Goal: Transaction & Acquisition: Purchase product/service

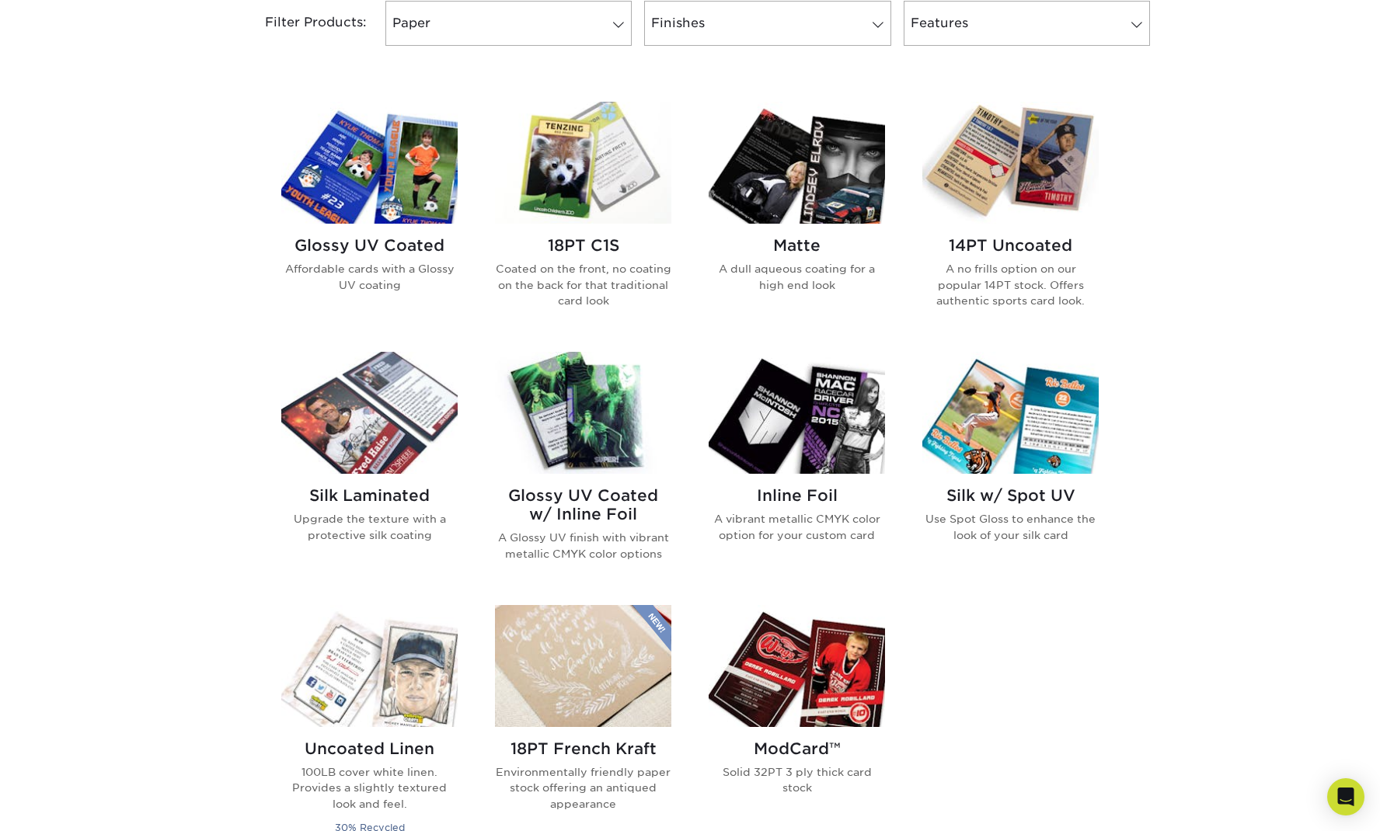
scroll to position [706, 0]
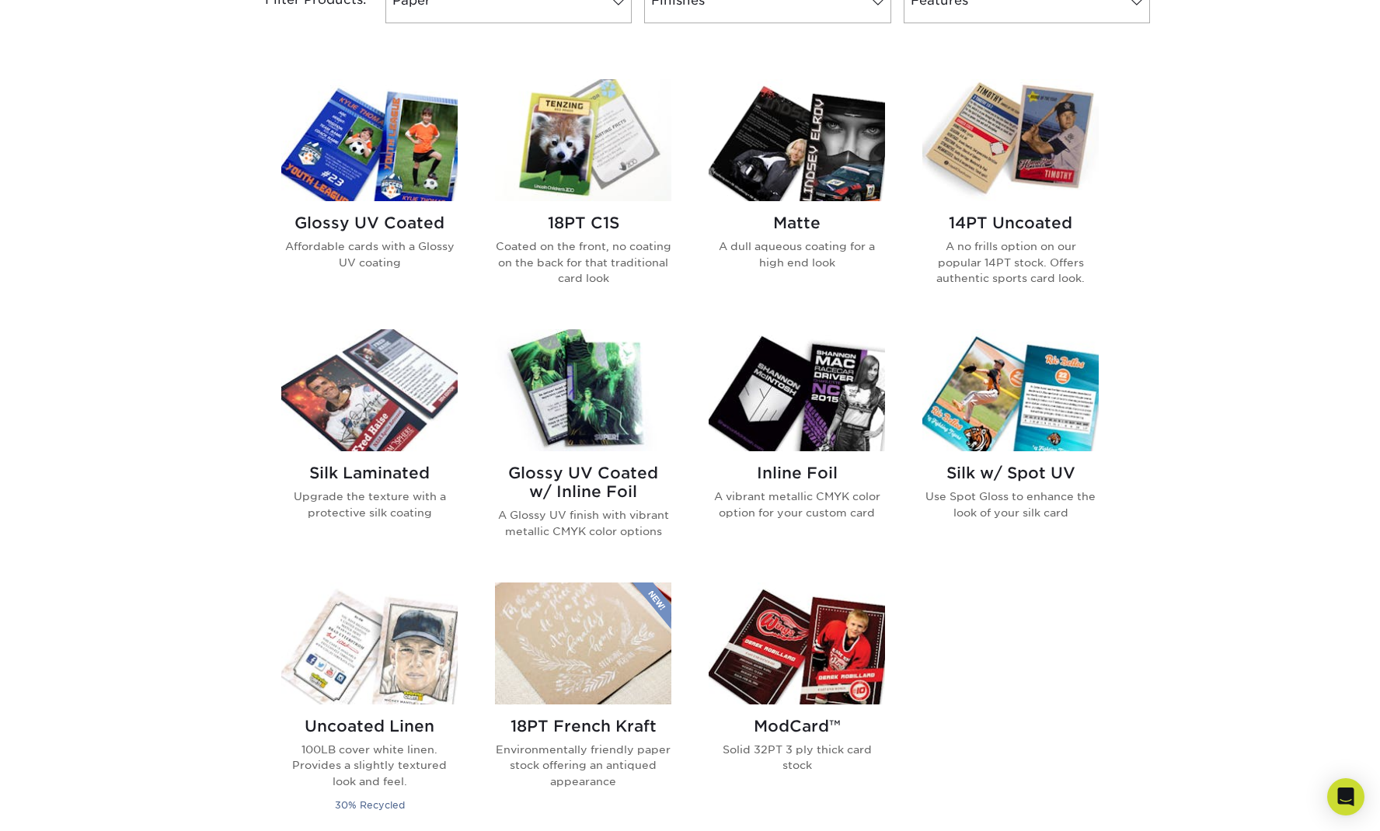
click at [592, 442] on img at bounding box center [583, 390] width 176 height 122
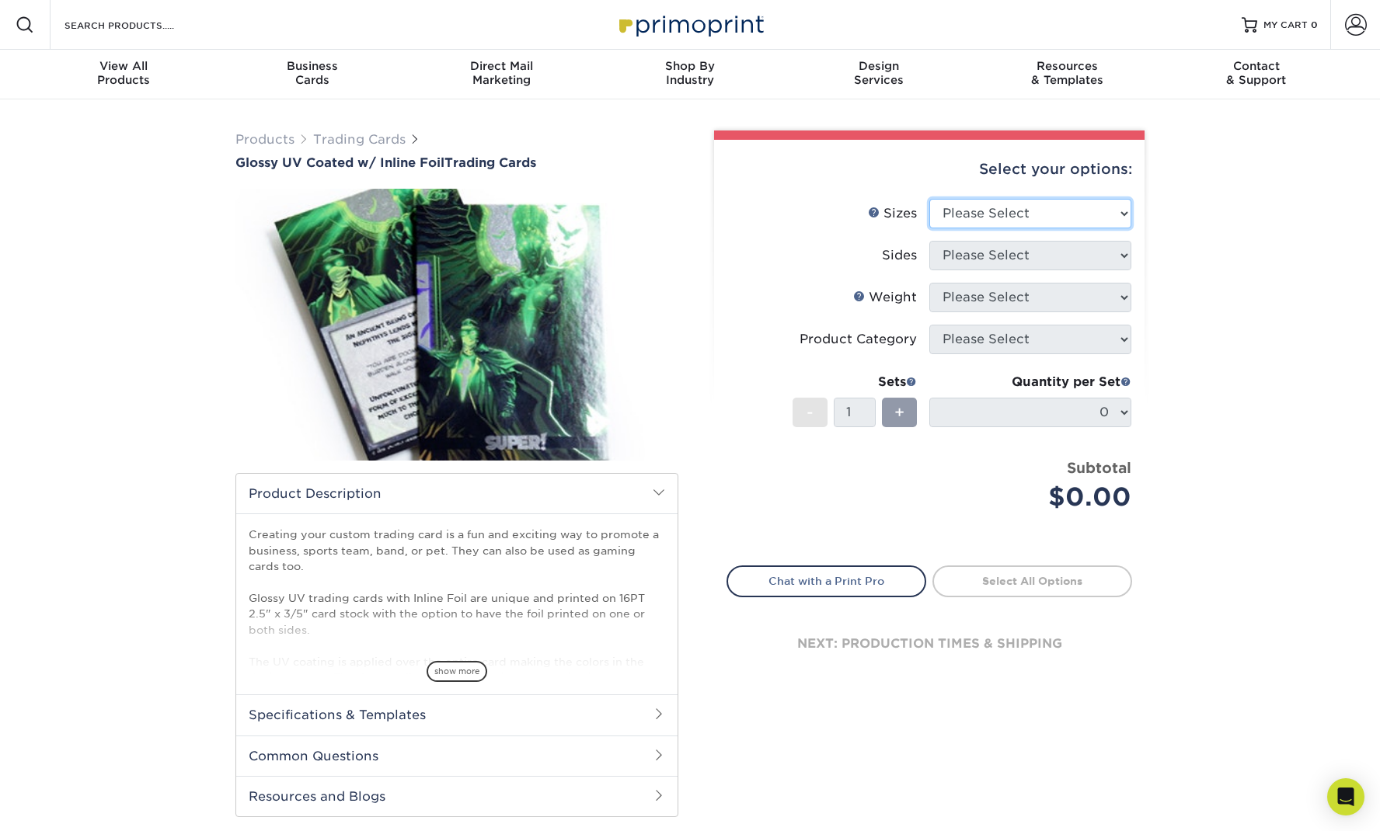
click at [959, 217] on select "Please Select 2.5" x 3.5"" at bounding box center [1030, 214] width 202 height 30
select select "2.50x3.50"
click at [983, 251] on select "Please Select Print Both Sides - Foil Back Only Print Both Sides - Foil Both Si…" at bounding box center [1030, 256] width 202 height 30
select select "e9e9dfb3-fba1-4d60-972c-fd9ca5904d33"
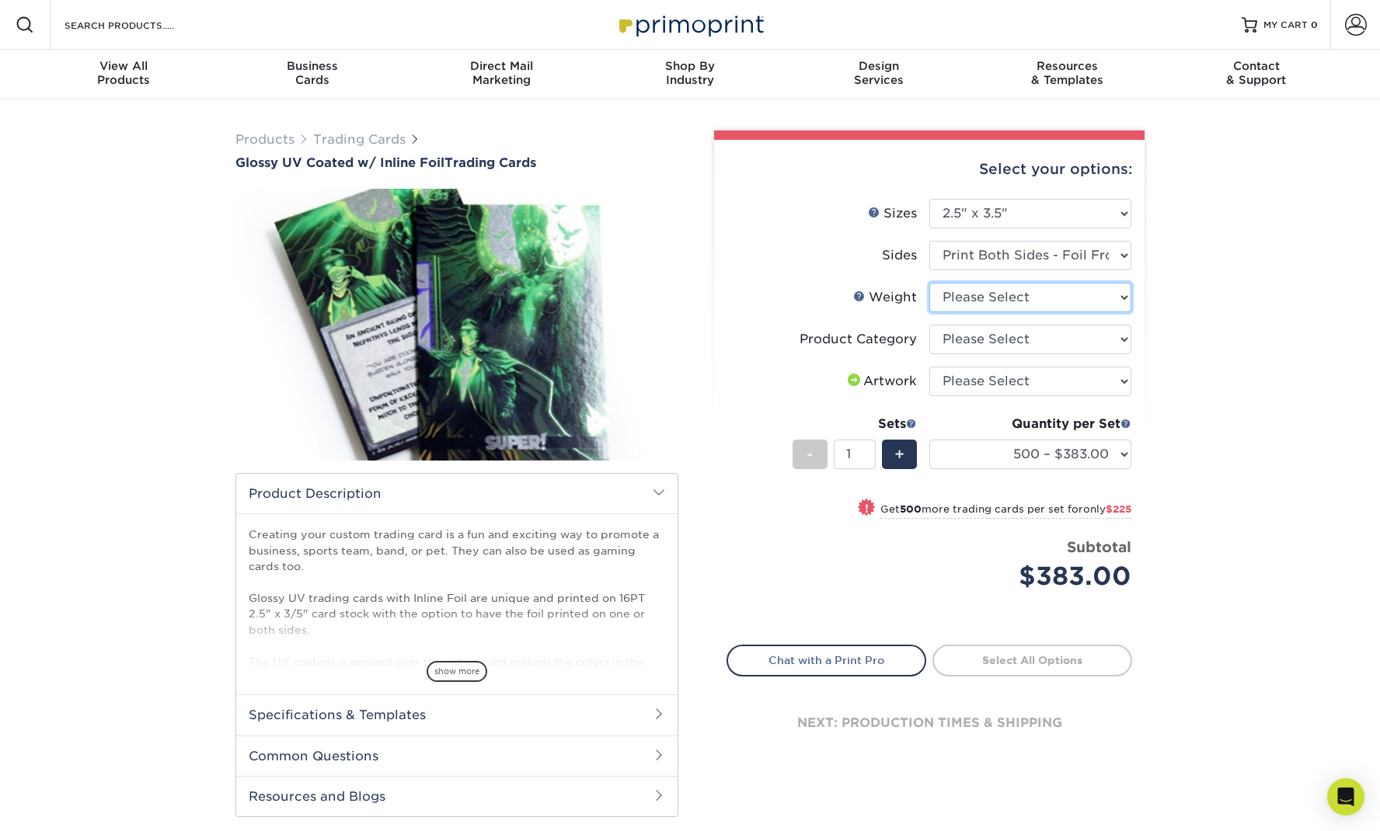
click at [979, 299] on select "Please Select 16PT" at bounding box center [1030, 298] width 202 height 30
select select "16PT"
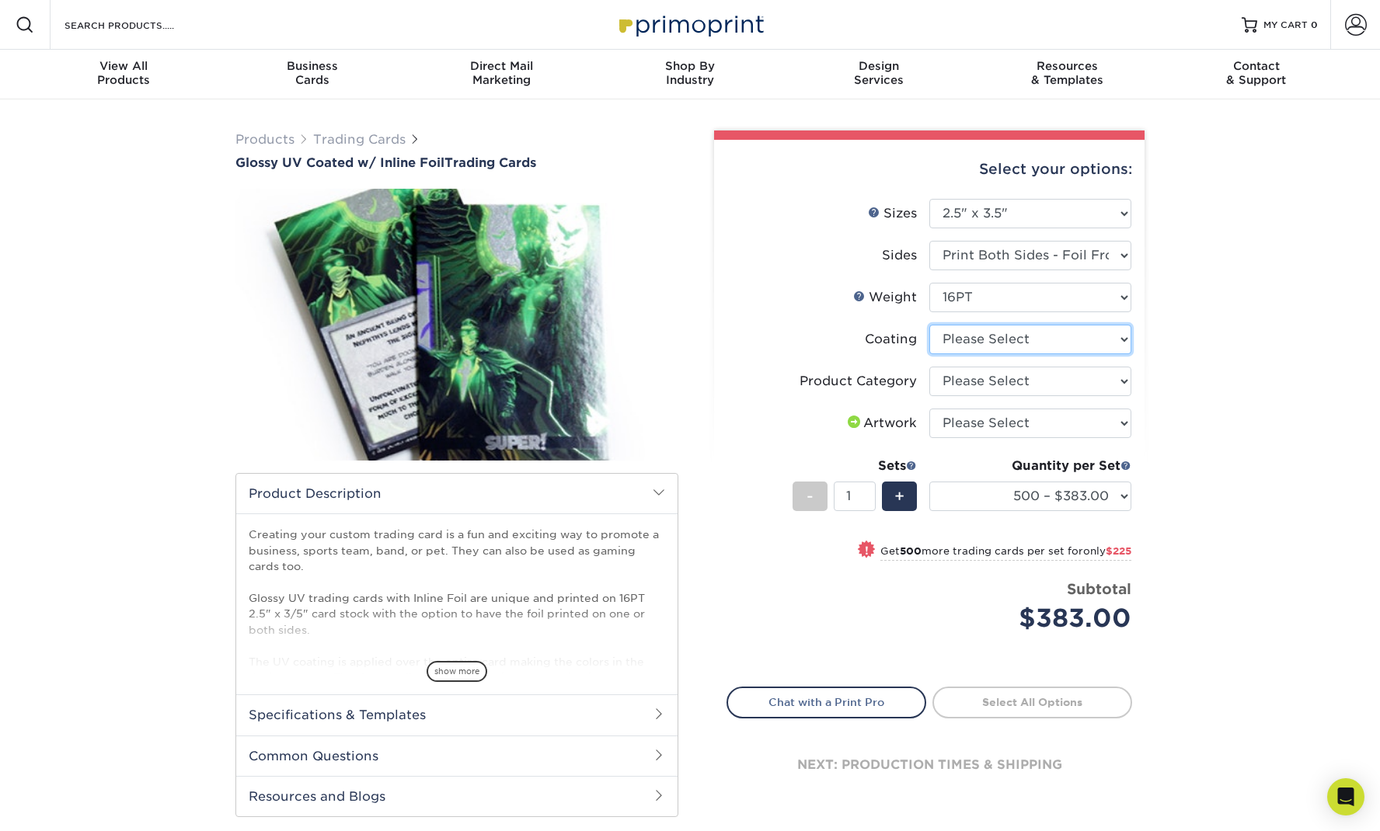
click at [1009, 338] on select at bounding box center [1030, 340] width 202 height 30
select select "ae367451-b2b8-45df-a344-0f05b6a12993"
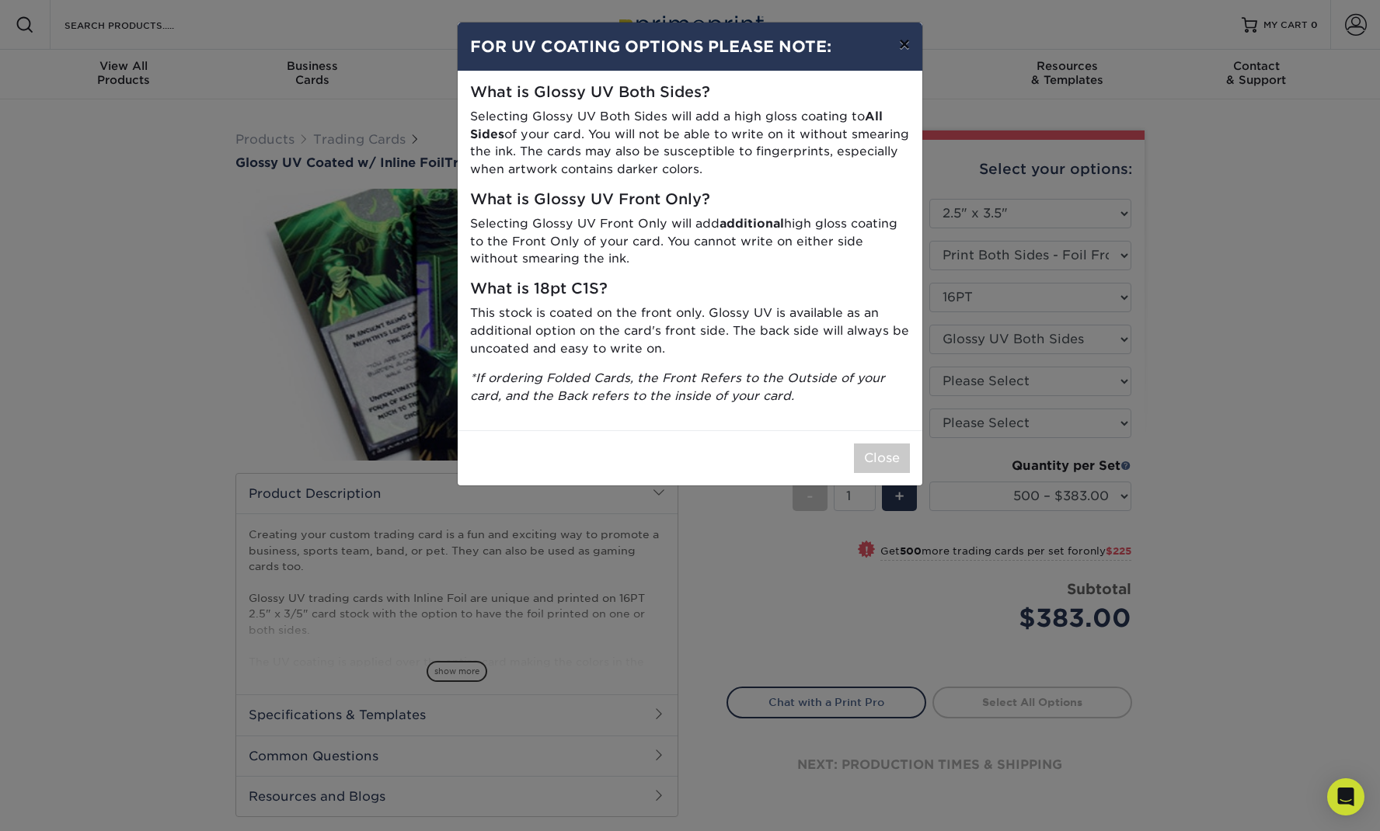
click at [902, 45] on button "×" at bounding box center [904, 45] width 36 height 44
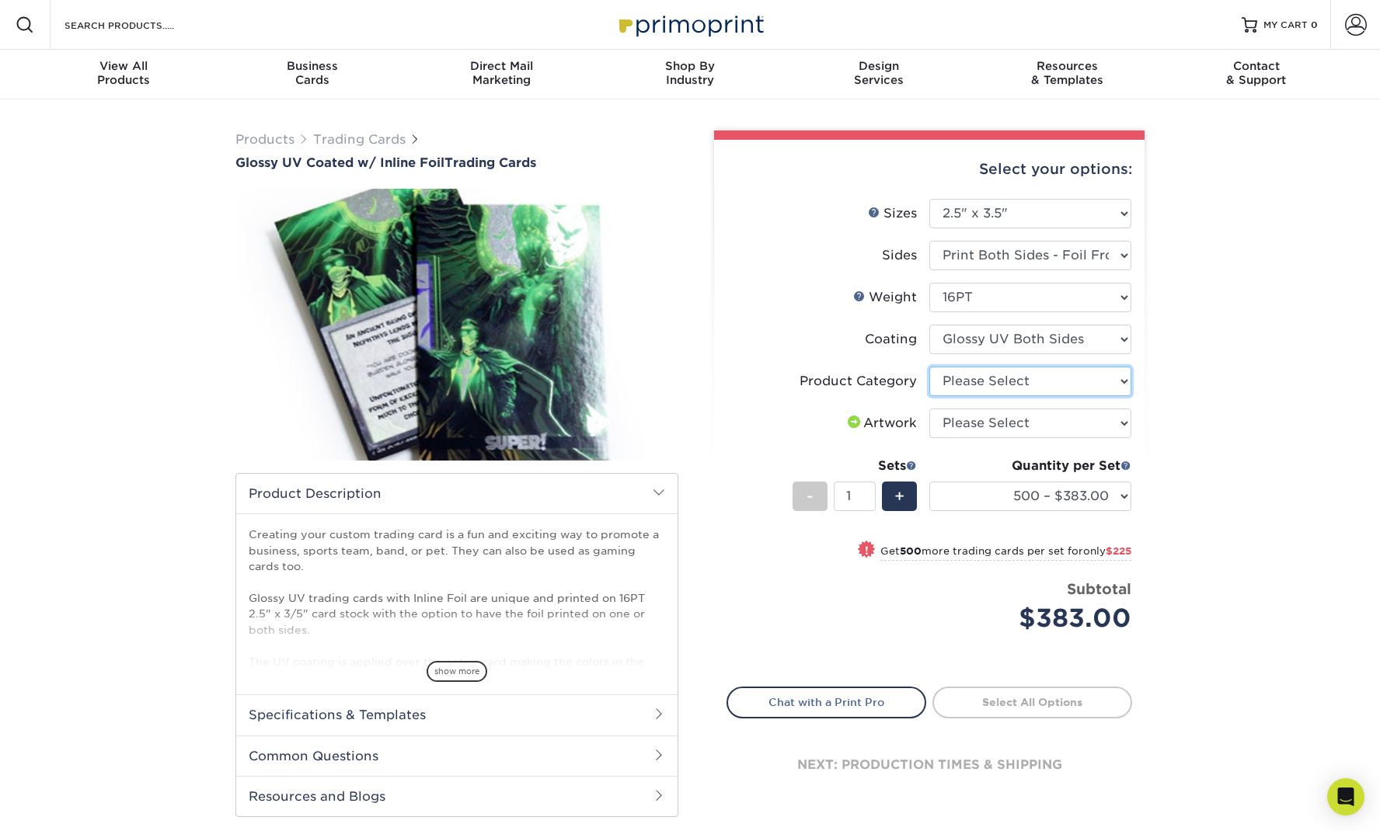
click at [1036, 376] on select "Please Select Trading Cards" at bounding box center [1030, 382] width 202 height 30
select select "c2f9bce9-36c2-409d-b101-c29d9d031e18"
click at [1179, 469] on div "Products Trading Cards Glossy UV Coated w/ Inline Foil Trading Cards /" at bounding box center [690, 489] width 1380 height 780
click at [1043, 496] on select "500 – $383.00 1000 – $608.00 2500 – $883.00 5000 – $1252.00" at bounding box center [1030, 497] width 202 height 30
click at [911, 465] on span at bounding box center [911, 465] width 11 height 11
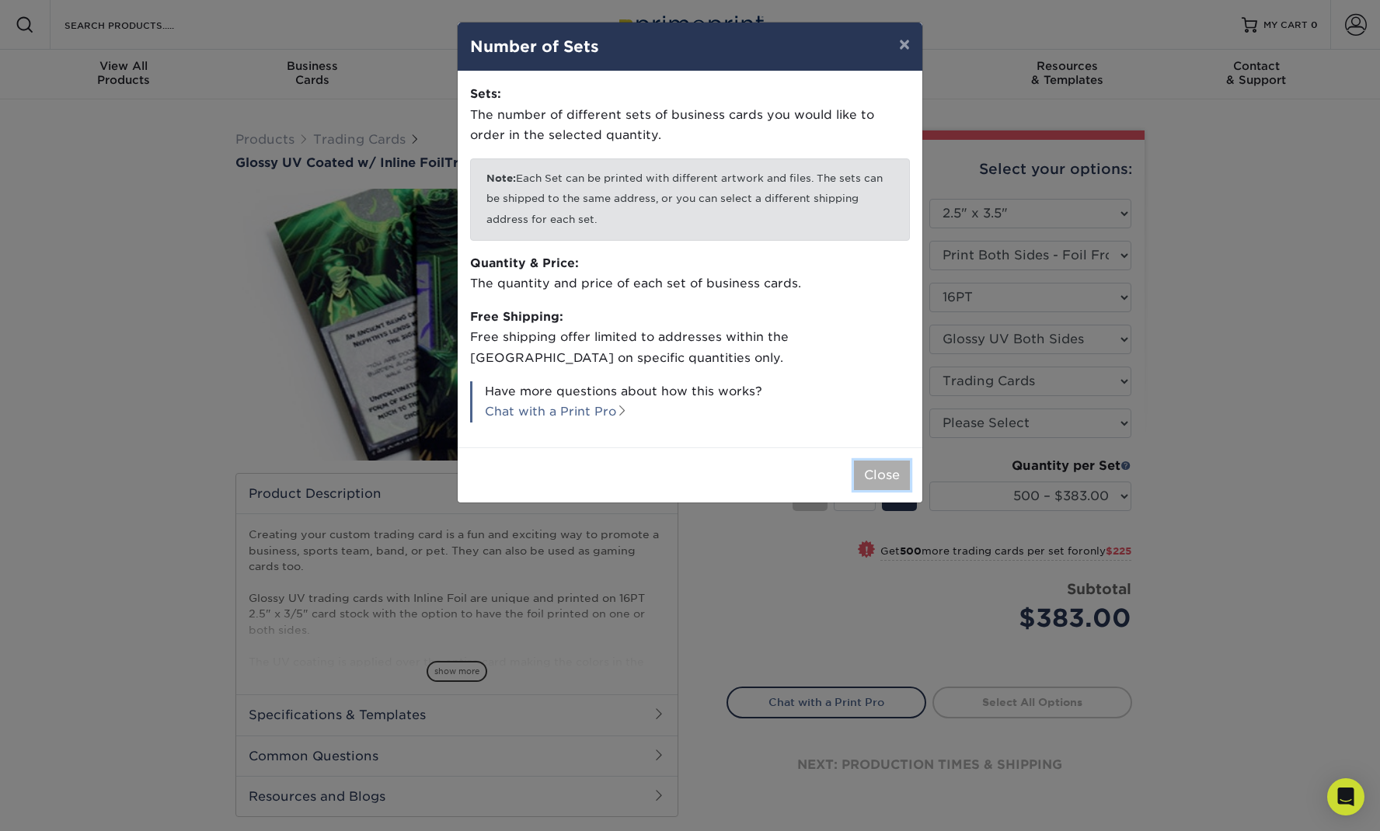
click at [907, 462] on button "Close" at bounding box center [882, 476] width 56 height 30
